Goal: Transaction & Acquisition: Purchase product/service

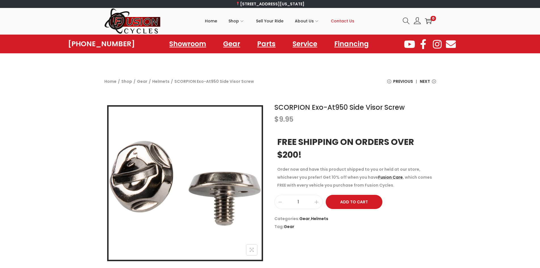
click at [341, 22] on span "Contact Us" at bounding box center [343, 21] width 24 height 14
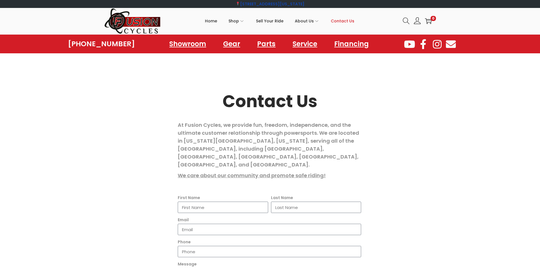
drag, startPoint x: 328, startPoint y: 4, endPoint x: 222, endPoint y: 5, distance: 106.6
click at [222, 5] on div "[STREET_ADDRESS][US_STATE]" at bounding box center [270, 4] width 157 height 8
copy link "[STREET_ADDRESS][US_STATE]"
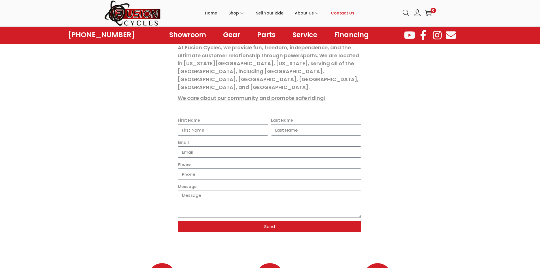
scroll to position [85, 0]
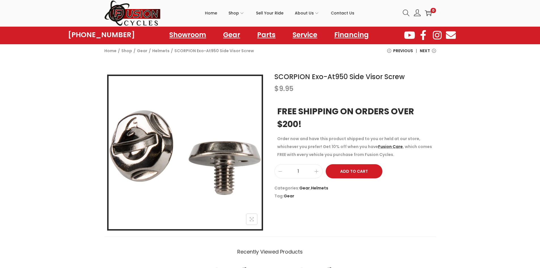
scroll to position [28, 0]
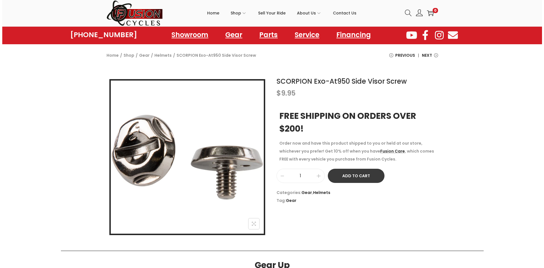
scroll to position [28, 0]
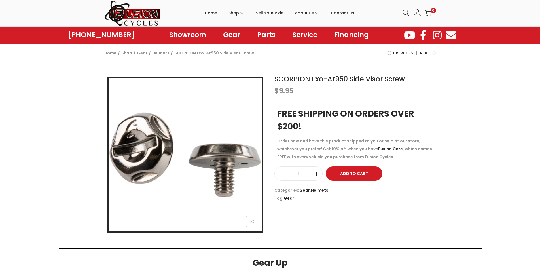
click at [319, 174] on span at bounding box center [316, 174] width 11 height 14
type input "2"
click at [348, 175] on button "Add to Cart" at bounding box center [354, 173] width 57 height 14
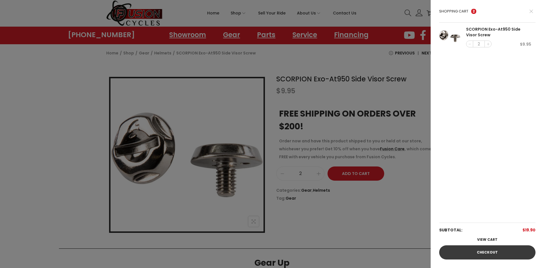
click at [485, 256] on link "Checkout" at bounding box center [488, 252] width 96 height 14
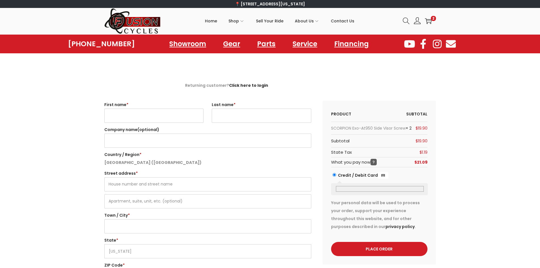
select select "VA"
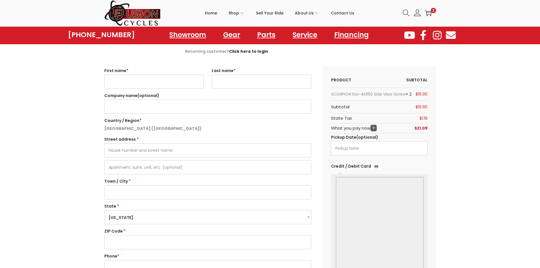
scroll to position [57, 0]
